Goal: Task Accomplishment & Management: Manage account settings

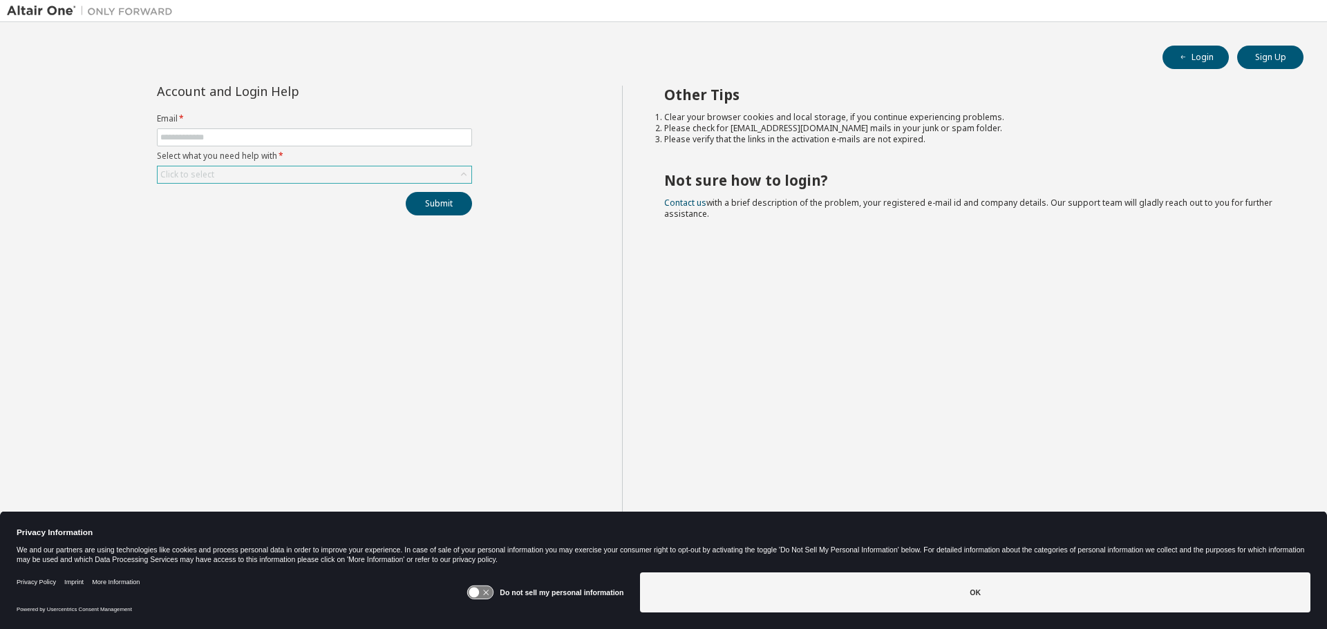
click at [222, 177] on div "Click to select" at bounding box center [315, 175] width 314 height 17
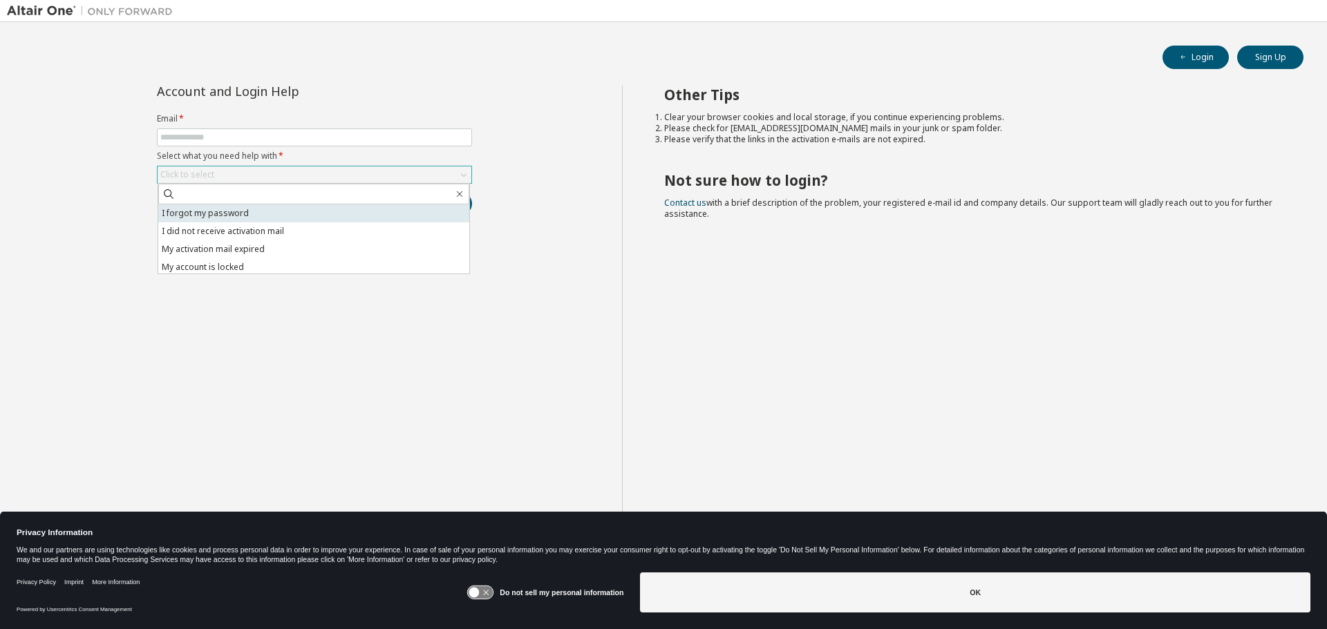
click at [215, 216] on li "I forgot my password" at bounding box center [313, 214] width 311 height 18
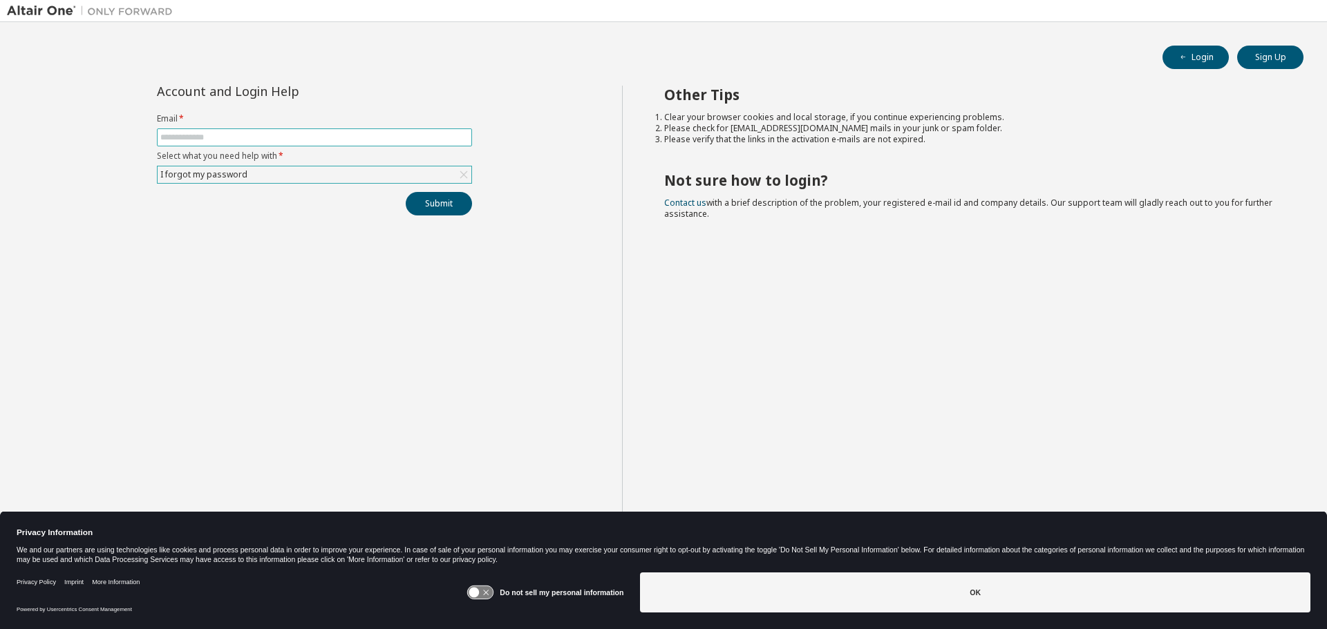
click at [207, 143] on span at bounding box center [314, 138] width 315 height 18
click at [207, 138] on input "text" at bounding box center [314, 137] width 308 height 11
type input "**********"
click at [446, 205] on button "Submit" at bounding box center [439, 203] width 66 height 23
click at [421, 213] on button "Submit" at bounding box center [439, 203] width 66 height 23
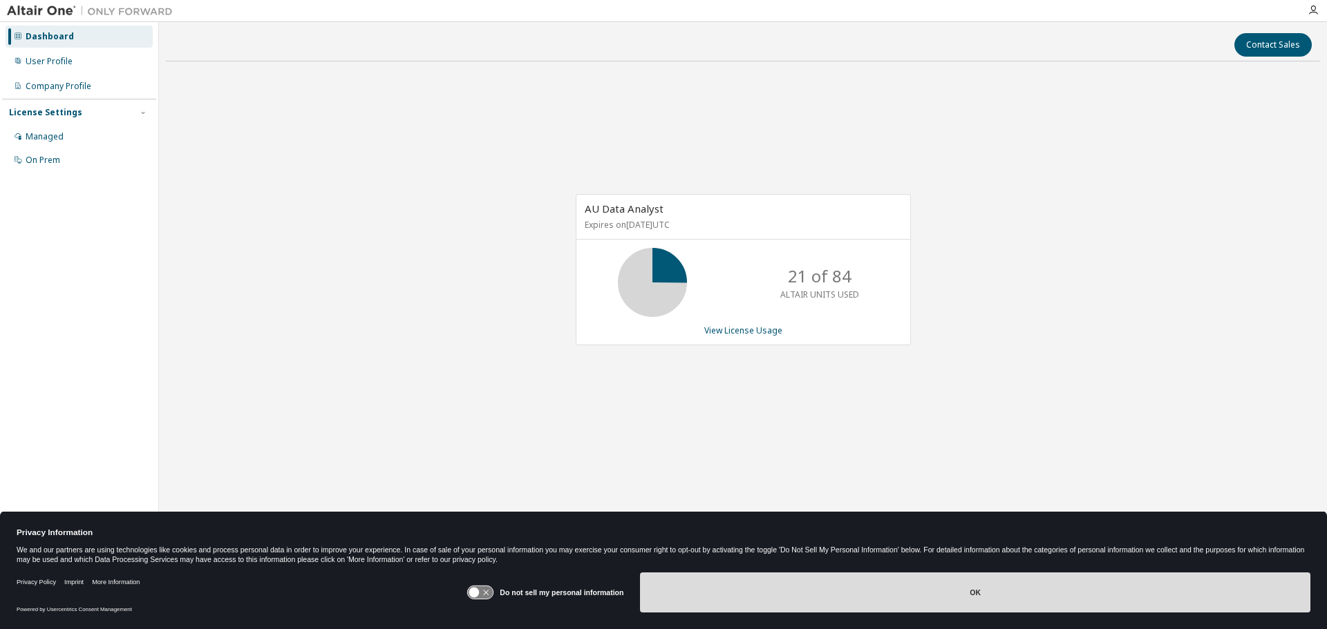
click at [922, 597] on button "OK" at bounding box center [975, 593] width 670 height 40
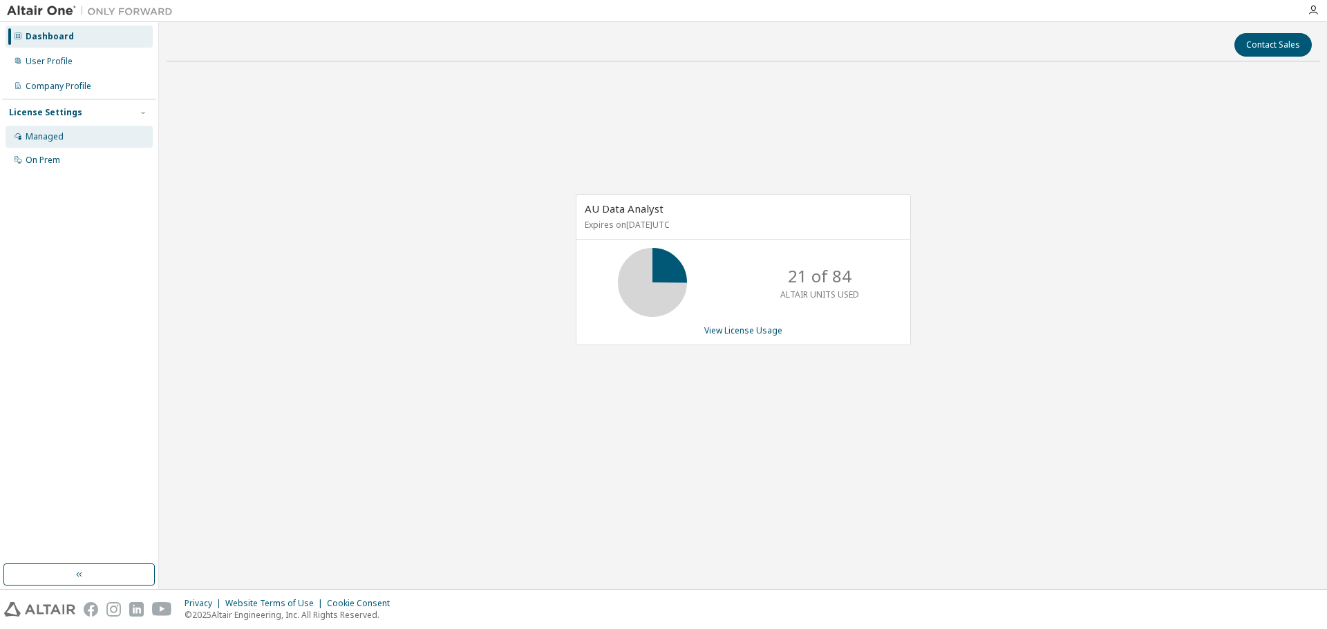
click at [47, 133] on div "Managed" at bounding box center [45, 136] width 38 height 11
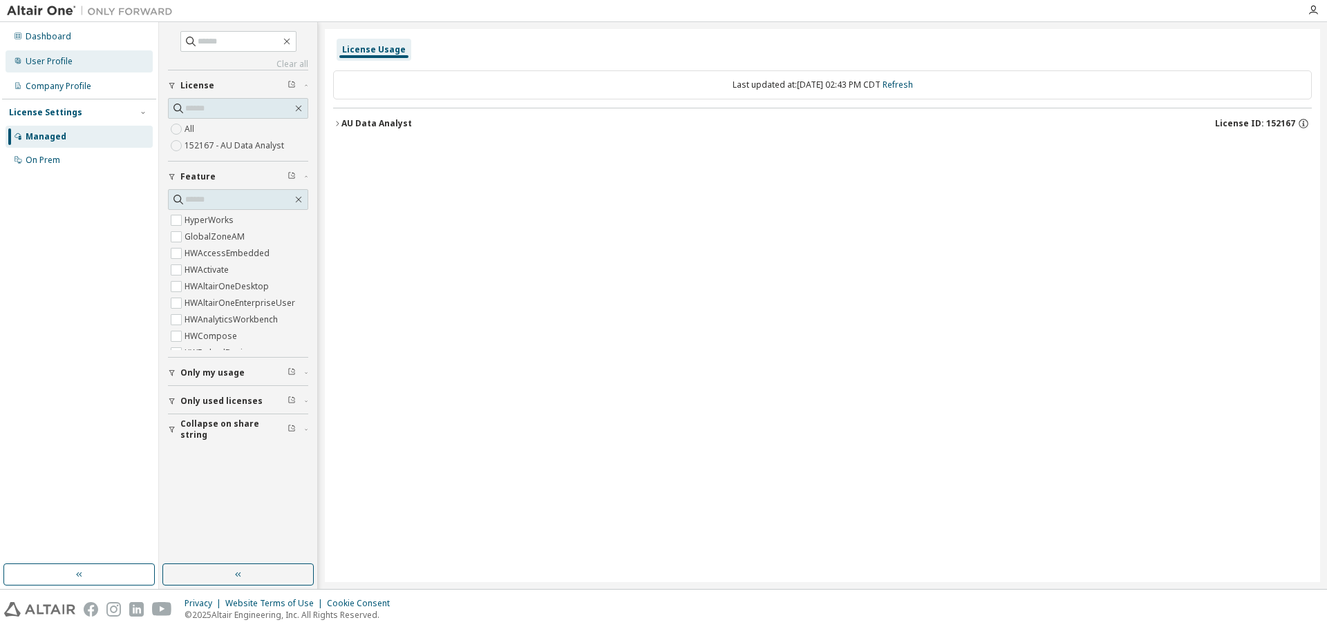
click at [47, 57] on div "User Profile" at bounding box center [49, 61] width 47 height 11
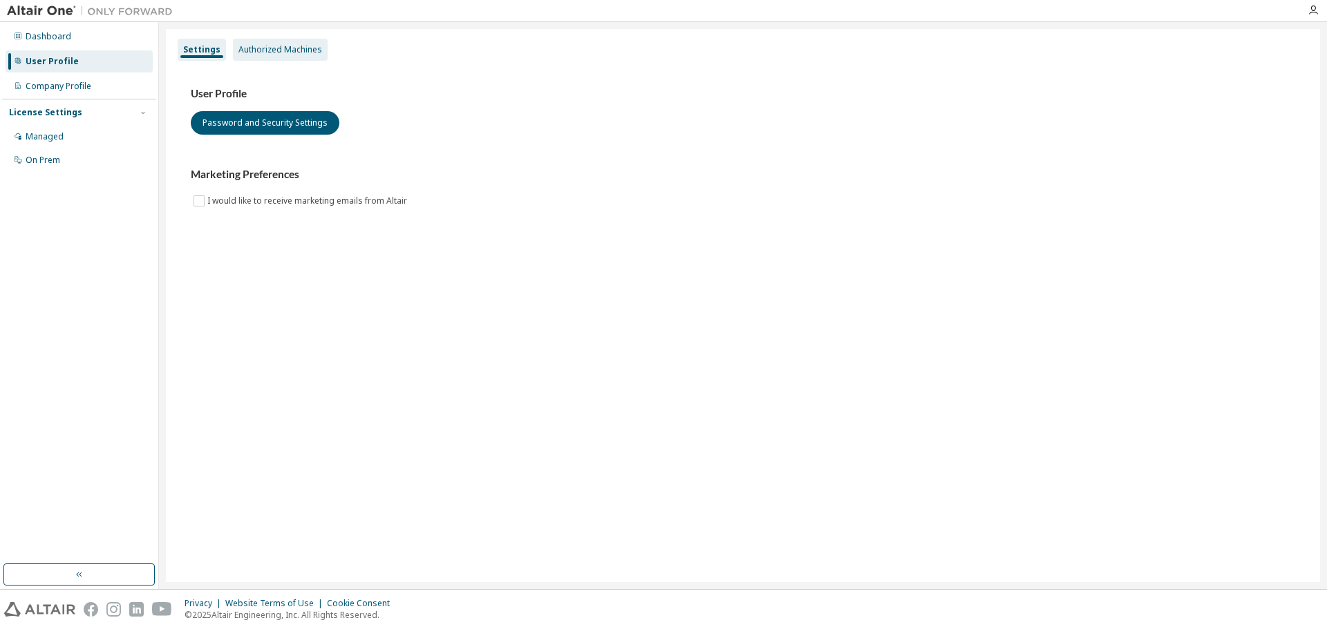
click at [274, 46] on div "Authorized Machines" at bounding box center [280, 49] width 84 height 11
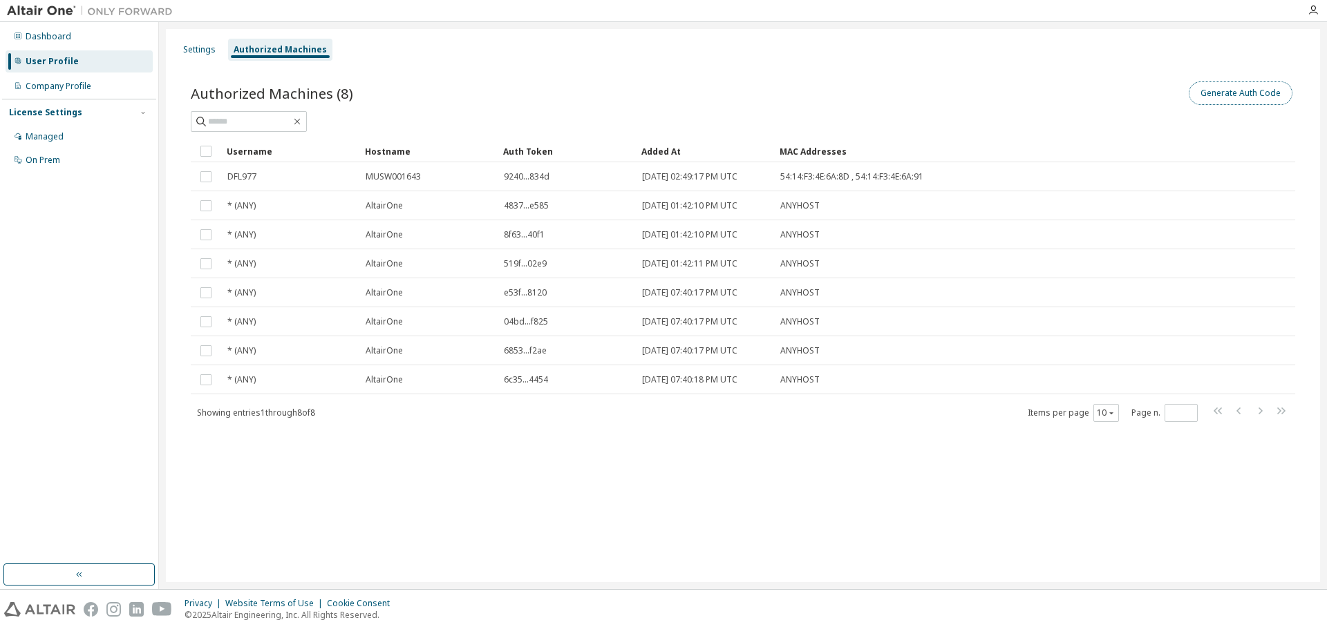
click at [1213, 88] on button "Generate Auth Code" at bounding box center [1240, 93] width 104 height 23
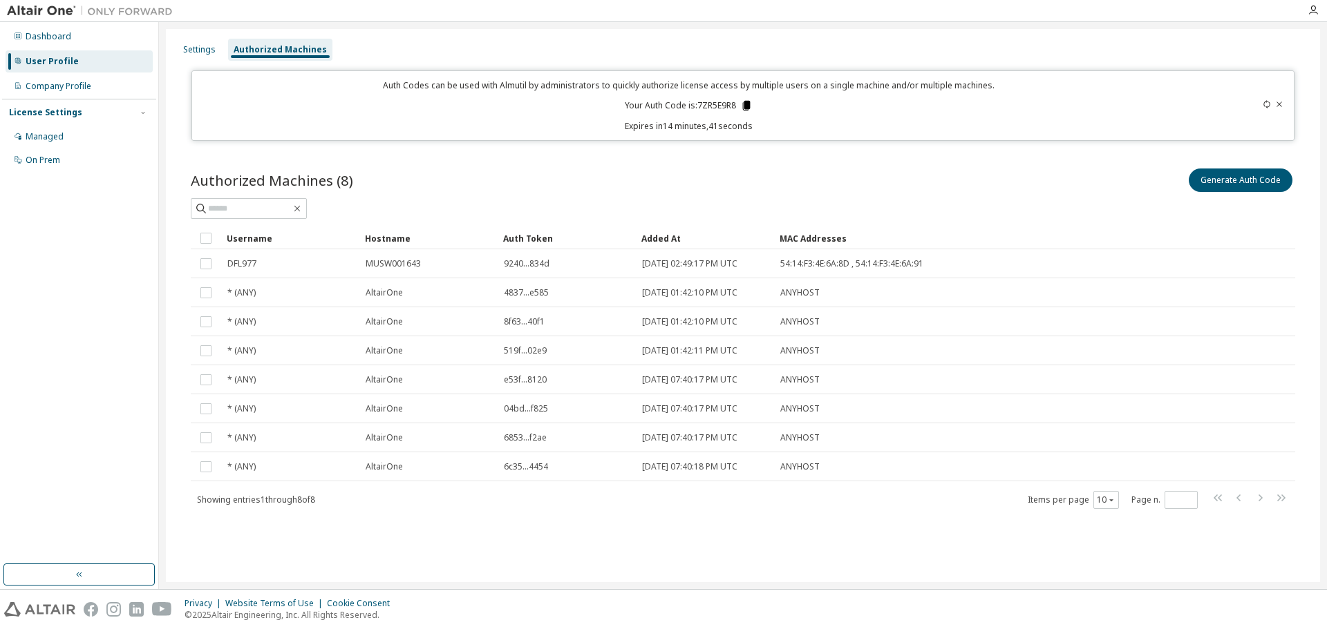
click at [744, 103] on icon at bounding box center [747, 106] width 8 height 10
click at [1220, 178] on button "Generate Auth Code" at bounding box center [1240, 180] width 104 height 23
click at [746, 102] on icon at bounding box center [747, 106] width 8 height 10
